Goal: Obtain resource: Download file/media

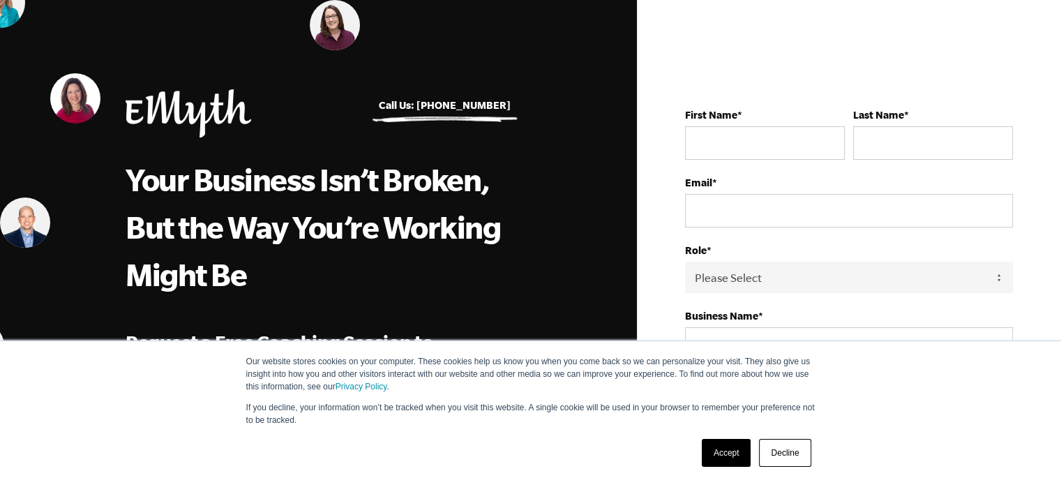
click at [769, 454] on link "Decline" at bounding box center [785, 453] width 52 height 28
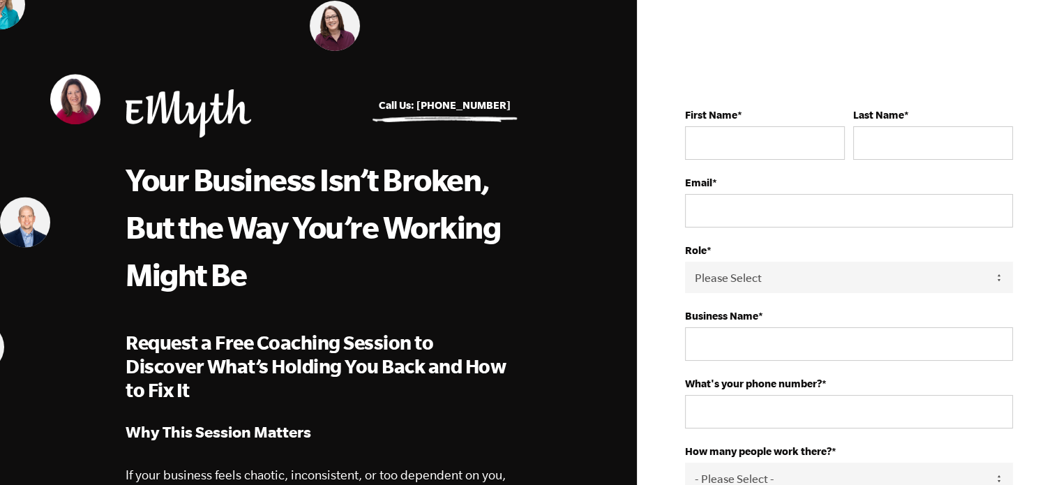
click at [188, 119] on img at bounding box center [189, 113] width 126 height 48
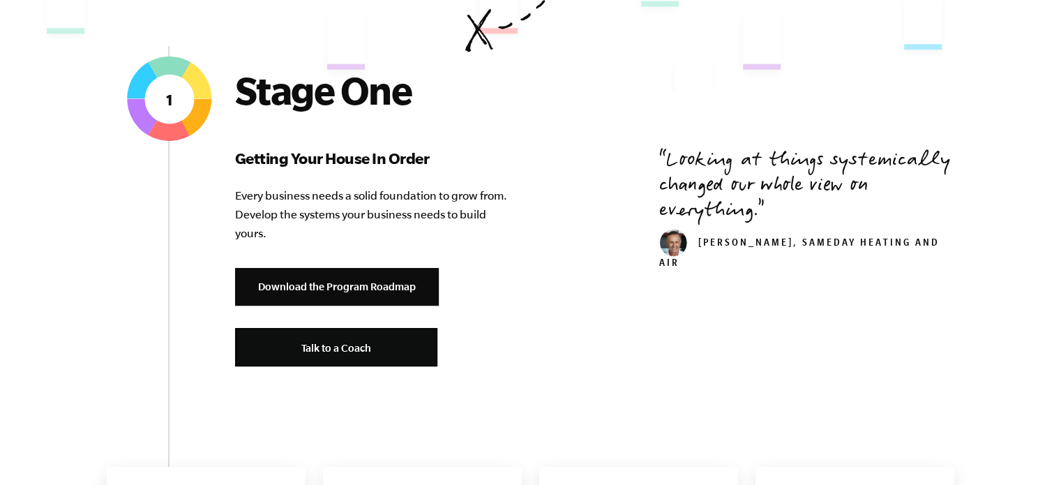
scroll to position [498, 0]
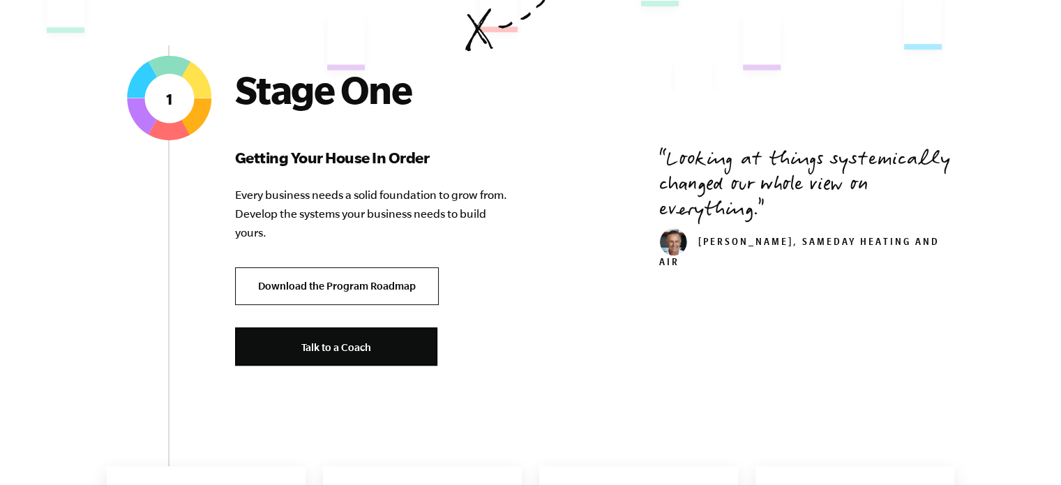
click at [344, 290] on link "Download the Program Roadmap" at bounding box center [337, 286] width 204 height 38
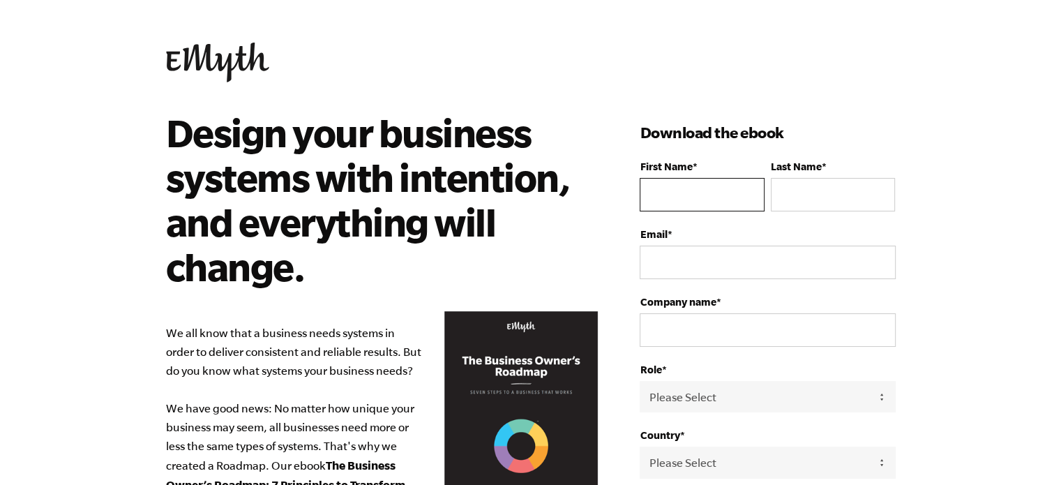
click at [696, 207] on input "First Name *" at bounding box center [702, 194] width 124 height 33
type input "Tiana"
click at [829, 179] on input "Last Name *" at bounding box center [833, 194] width 124 height 33
type input "j"
type input "J"
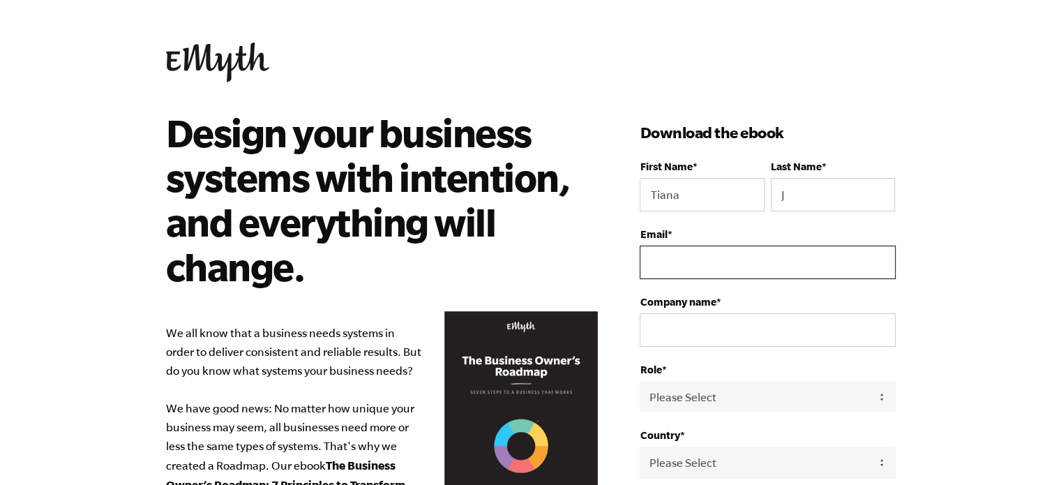
click at [737, 260] on input "Email *" at bounding box center [767, 262] width 255 height 33
type input "[EMAIL_ADDRESS][DOMAIN_NAME]"
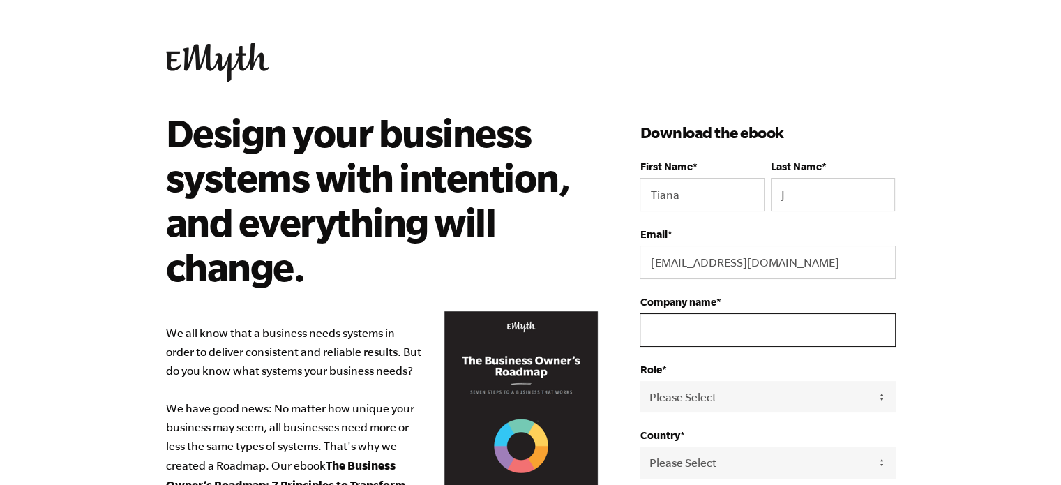
click at [684, 331] on input "Company name *" at bounding box center [767, 329] width 255 height 33
type input "[PERSON_NAME] & Company Consulting"
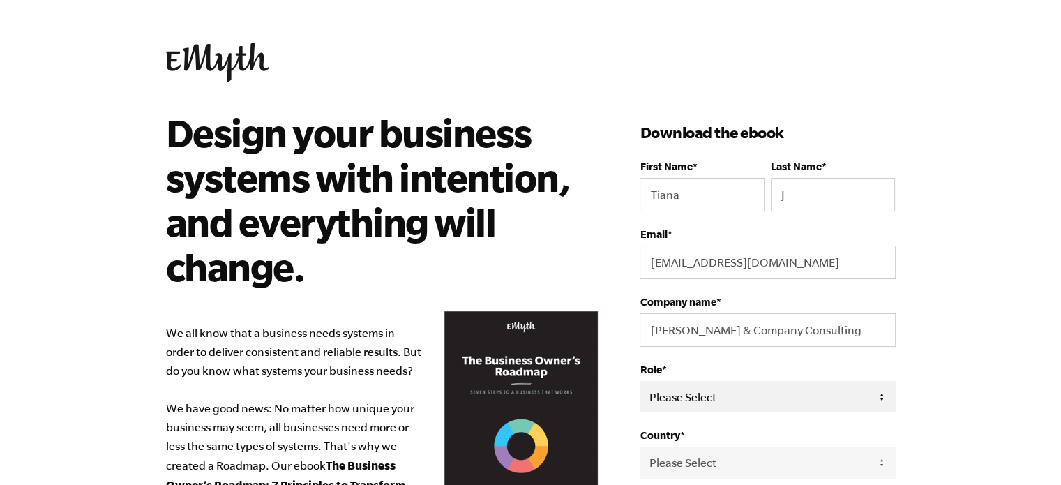
click at [705, 394] on select "Please Select Owner Partner / Co-Owner Executive Employee / Other" at bounding box center [767, 396] width 255 height 31
select select "Owner"
click at [640, 381] on select "Please Select Owner Partner / Co-Owner Executive Employee / Other" at bounding box center [767, 396] width 255 height 31
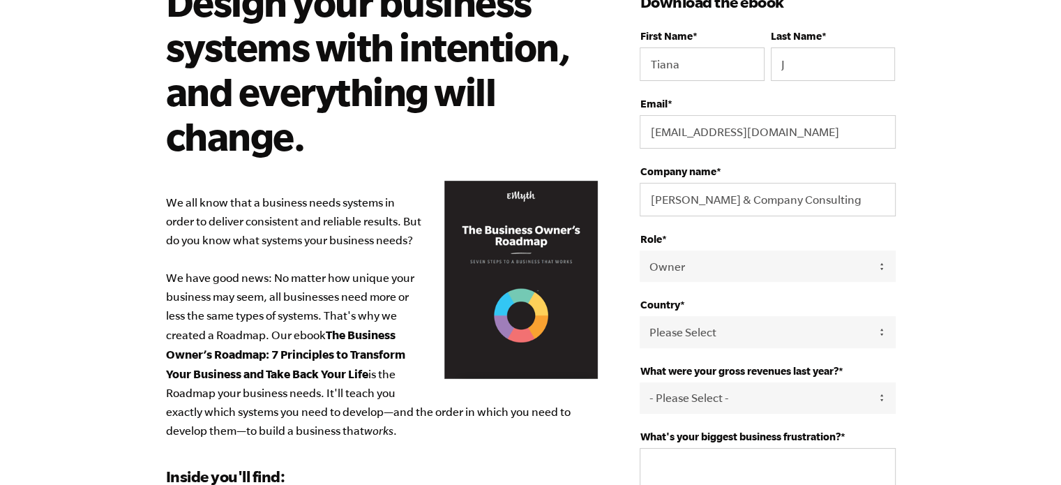
scroll to position [131, 0]
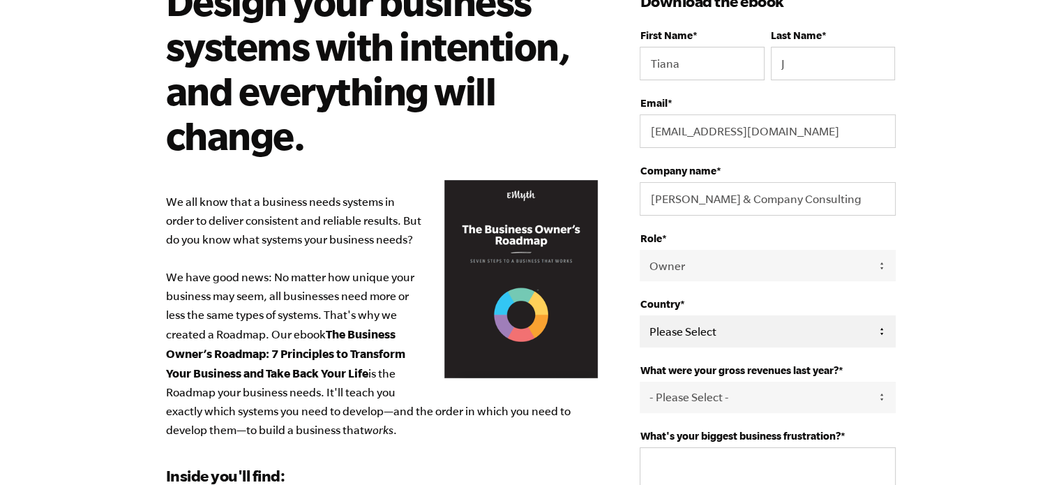
click at [710, 331] on select "Please Select [GEOGRAPHIC_DATA] [GEOGRAPHIC_DATA] [GEOGRAPHIC_DATA] [GEOGRAPHIC…" at bounding box center [767, 330] width 255 height 31
select select "[GEOGRAPHIC_DATA]"
click at [640, 315] on select "Please Select [GEOGRAPHIC_DATA] [GEOGRAPHIC_DATA] [GEOGRAPHIC_DATA] [GEOGRAPHIC…" at bounding box center [767, 330] width 255 height 31
click at [717, 400] on select "- Please Select - 0-75K 76-150K 151-275K 276-500K 501-750K 751-1M 1-2.5M 2.5-5M…" at bounding box center [767, 397] width 255 height 31
select select "0-75K"
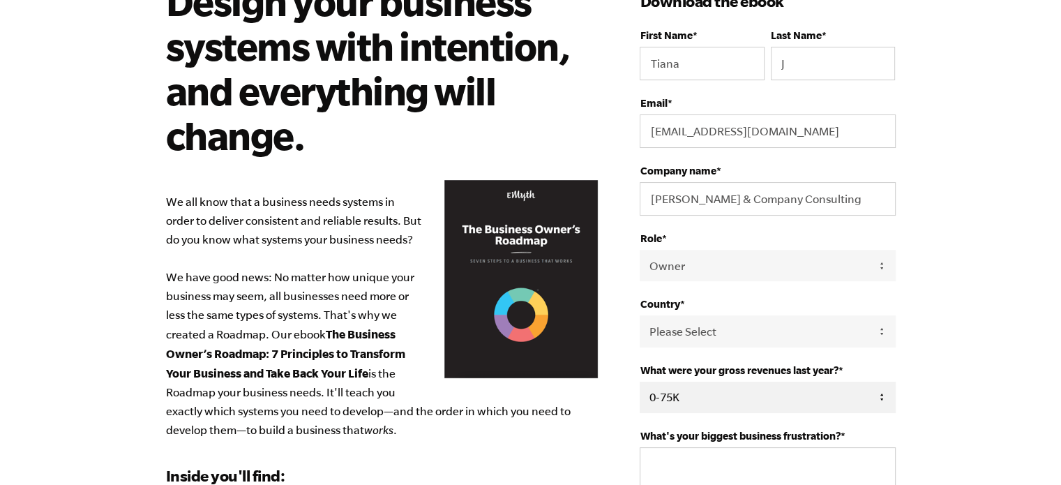
click at [640, 382] on select "- Please Select - 0-75K 76-150K 151-275K 276-500K 501-750K 751-1M 1-2.5M 2.5-5M…" at bounding box center [767, 397] width 255 height 31
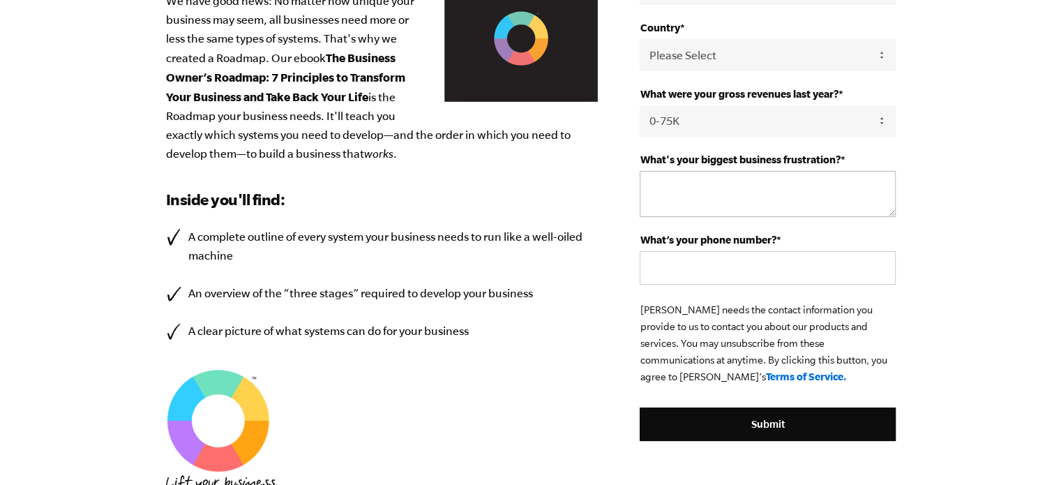
scroll to position [410, 0]
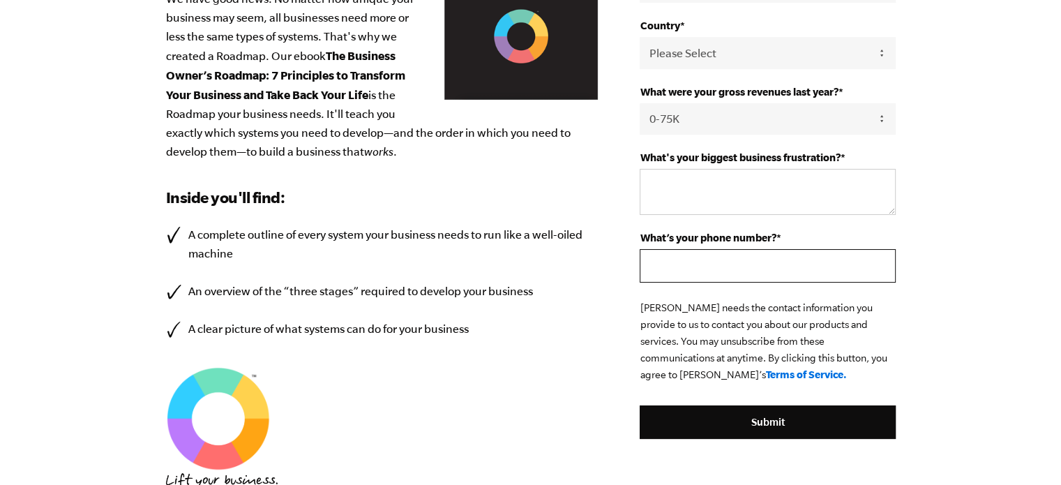
click at [723, 268] on input "What’s your phone number? *" at bounding box center [767, 265] width 255 height 33
type input "4079886710"
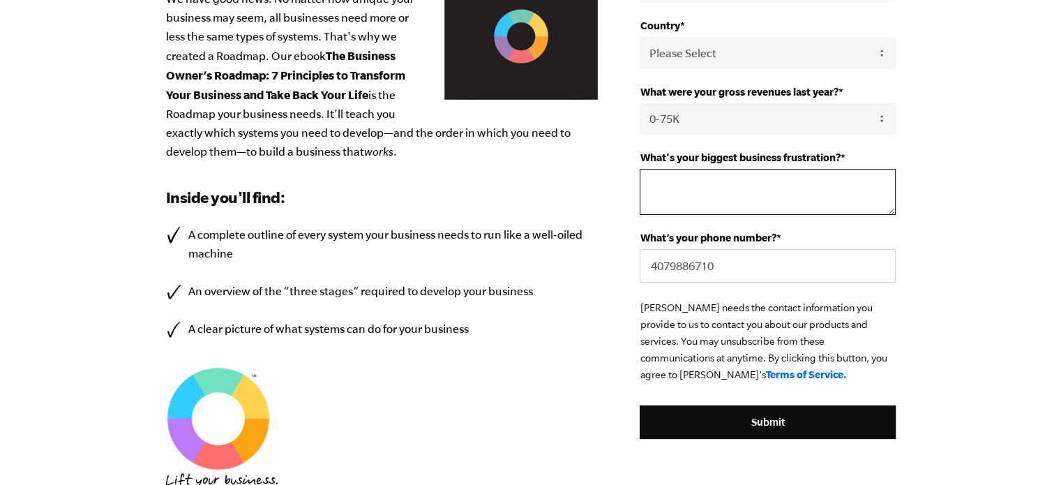
click at [715, 175] on textarea "What's your biggest business frustration? *" at bounding box center [767, 192] width 255 height 46
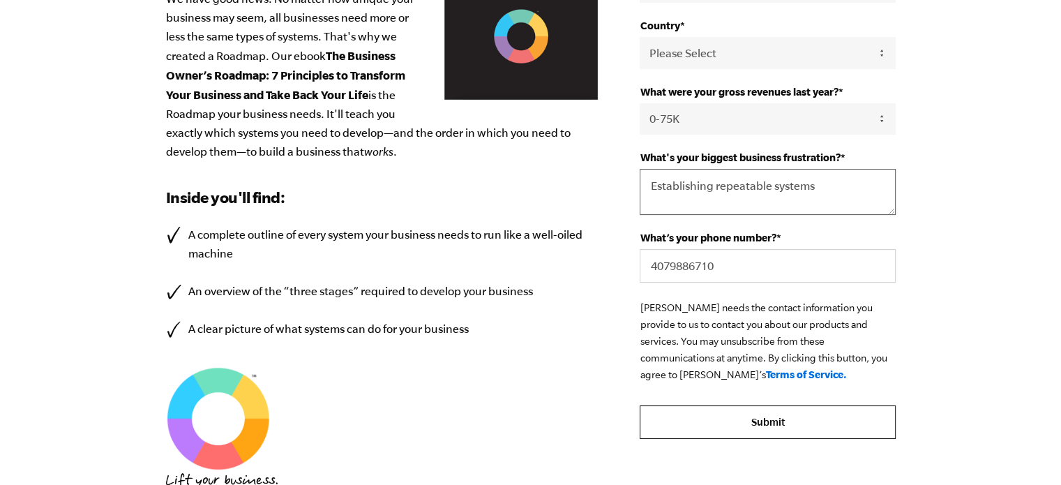
type textarea "Establishing repeatable systems"
click at [720, 407] on input "Submit" at bounding box center [767, 421] width 255 height 33
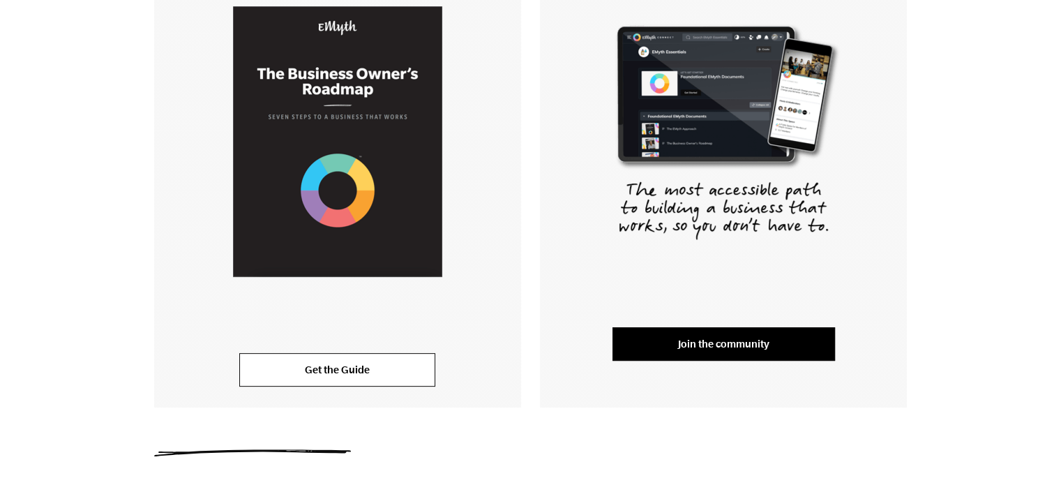
scroll to position [344, 0]
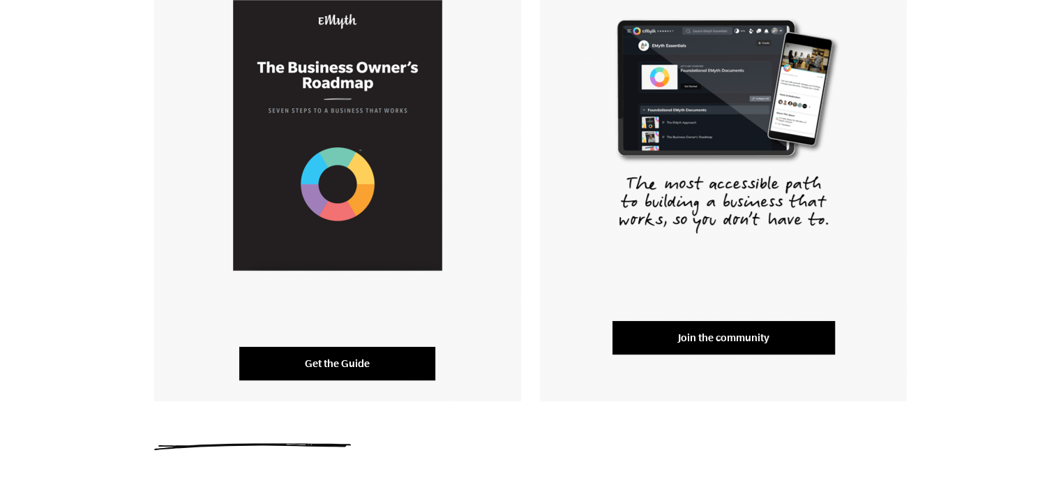
click at [391, 362] on link "Get the Guide" at bounding box center [337, 363] width 196 height 33
